Goal: Register for event/course

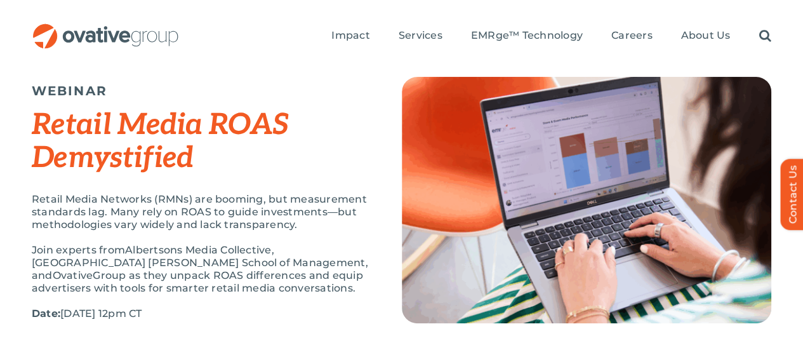
scroll to position [63, 0]
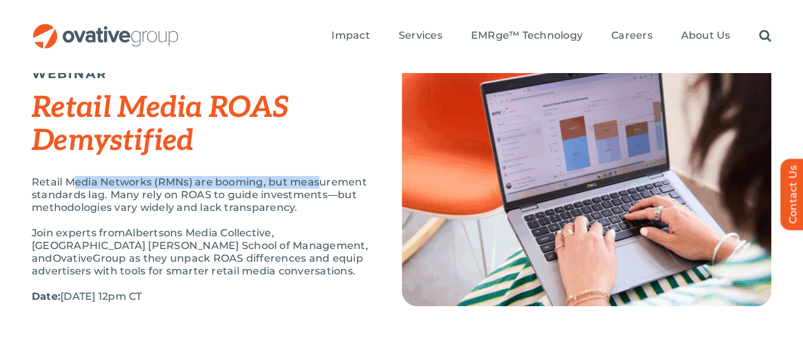
drag, startPoint x: 70, startPoint y: 147, endPoint x: 310, endPoint y: 149, distance: 239.3
click at [310, 176] on p "Retail Media Networks (RMNs) are booming, but measurement standards lag. Many r…" at bounding box center [201, 195] width 338 height 38
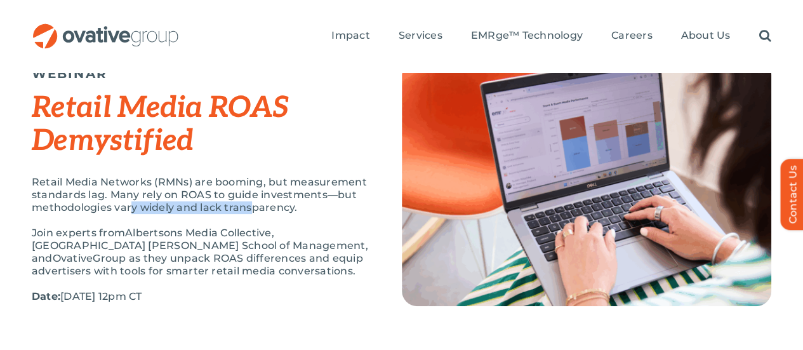
drag, startPoint x: 118, startPoint y: 177, endPoint x: 259, endPoint y: 180, distance: 141.0
click at [259, 180] on p "Retail Media Networks (RMNs) are booming, but measurement standards lag. Many r…" at bounding box center [201, 195] width 338 height 38
click at [260, 180] on p "Retail Media Networks (RMNs) are booming, but measurement standards lag. Many r…" at bounding box center [201, 195] width 338 height 38
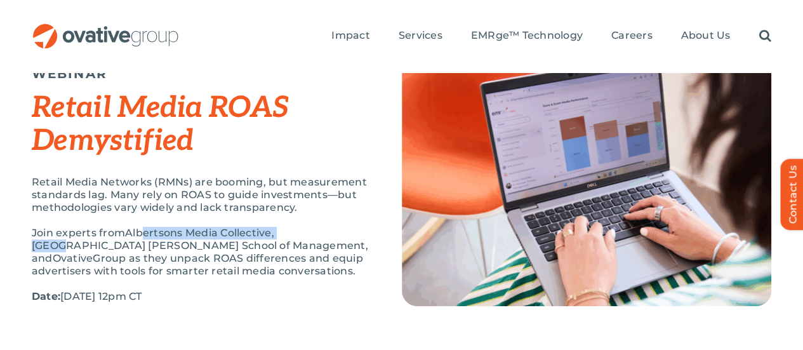
drag, startPoint x: 136, startPoint y: 208, endPoint x: 299, endPoint y: 206, distance: 163.2
click at [299, 227] on span "Albertsons Media Collective, [GEOGRAPHIC_DATA] [PERSON_NAME] School of Manageme…" at bounding box center [200, 245] width 336 height 37
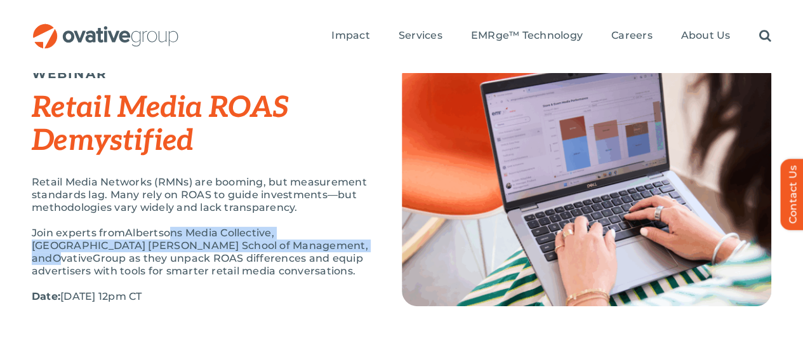
drag, startPoint x: 163, startPoint y: 207, endPoint x: 310, endPoint y: 213, distance: 146.8
click at [310, 227] on p "Join experts from Albertsons Media Collective, [GEOGRAPHIC_DATA] [PERSON_NAME] …" at bounding box center [201, 252] width 338 height 51
click at [93, 252] on span "Ovative" at bounding box center [73, 258] width 41 height 12
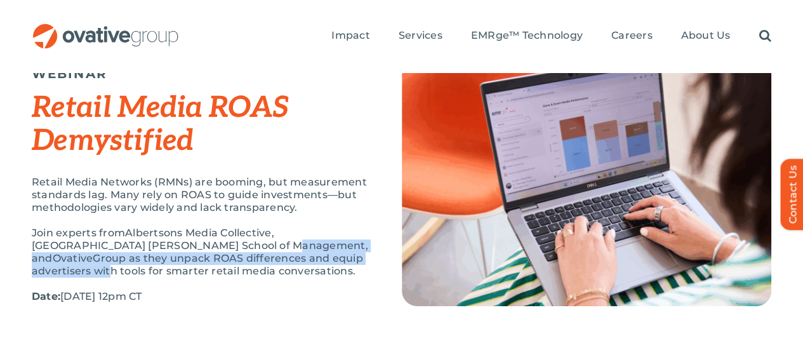
drag, startPoint x: 254, startPoint y: 222, endPoint x: 159, endPoint y: 215, distance: 95.5
click at [170, 227] on p "Join experts from Albertsons Media Collective, [GEOGRAPHIC_DATA] [PERSON_NAME] …" at bounding box center [201, 252] width 338 height 51
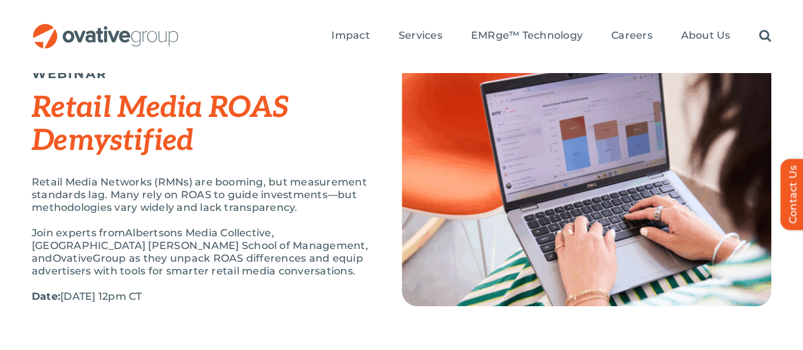
click at [159, 227] on span "Albertsons Media Collective, [GEOGRAPHIC_DATA] [PERSON_NAME] School of Manageme…" at bounding box center [200, 245] width 336 height 37
drag, startPoint x: 135, startPoint y: 215, endPoint x: 262, endPoint y: 244, distance: 130.9
click at [258, 244] on p "Join experts from Albertsons Media Collective, [GEOGRAPHIC_DATA] [PERSON_NAME] …" at bounding box center [201, 252] width 338 height 51
click at [262, 244] on p "Join experts from Albertsons Media Collective, [GEOGRAPHIC_DATA] [PERSON_NAME] …" at bounding box center [201, 252] width 338 height 51
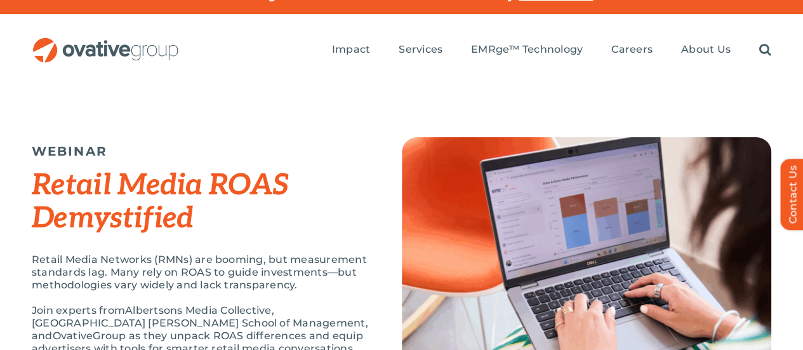
scroll to position [0, 0]
